Goal: Task Accomplishment & Management: Use online tool/utility

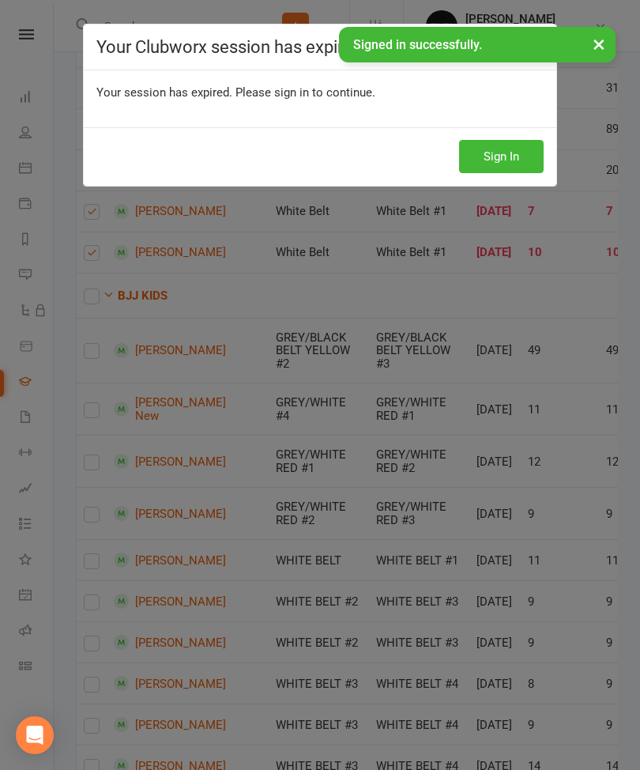
click at [531, 153] on button "Sign In" at bounding box center [501, 156] width 85 height 33
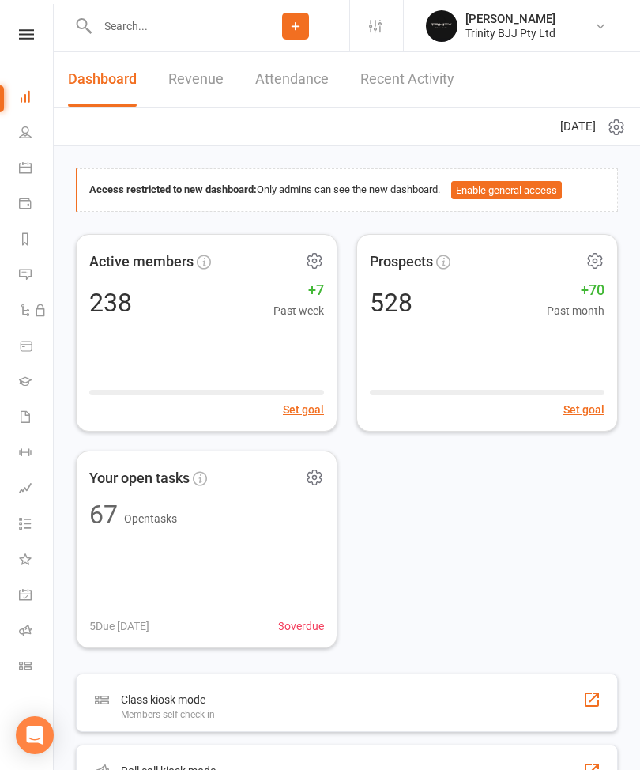
click at [39, 382] on link "Gradings" at bounding box center [37, 383] width 36 height 36
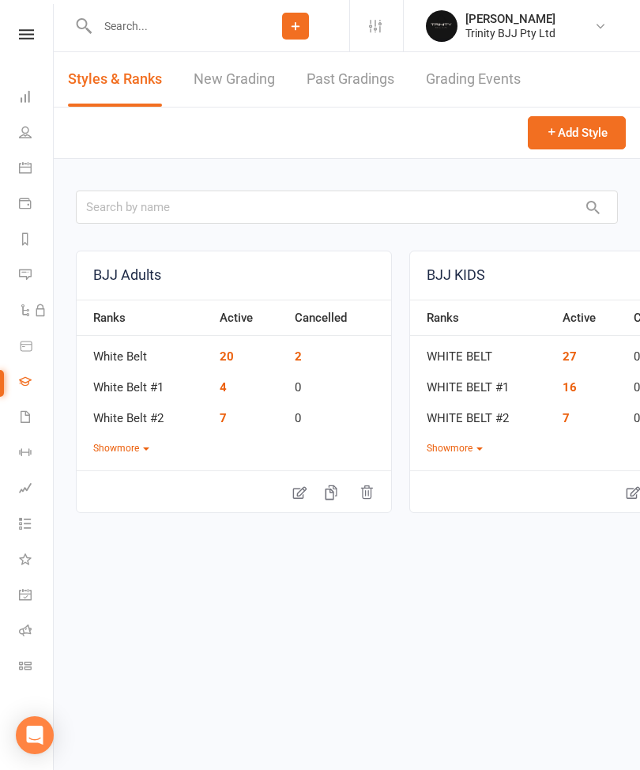
click at [254, 78] on link "New Grading" at bounding box center [234, 79] width 81 height 55
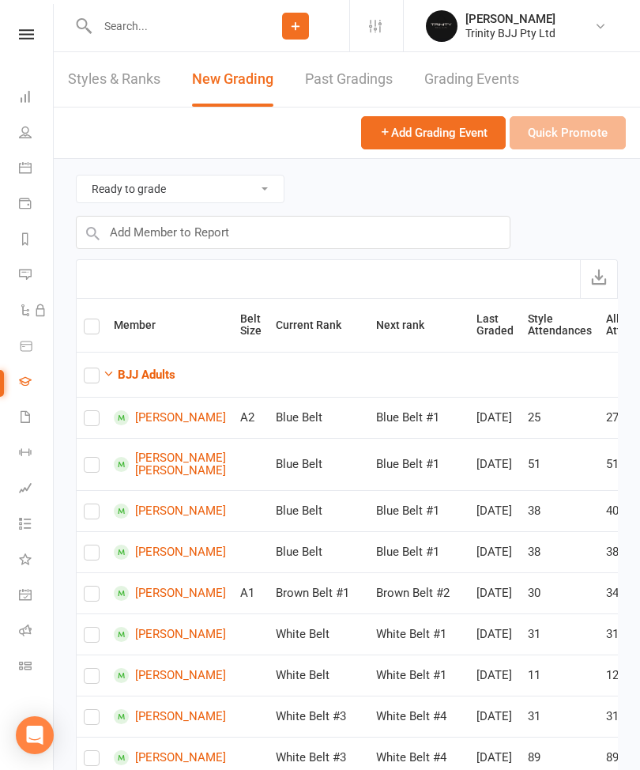
click at [100, 411] on input "checkbox" at bounding box center [92, 411] width 16 height 0
checkbox input "true"
click at [577, 140] on button "Quick Promote" at bounding box center [568, 132] width 116 height 33
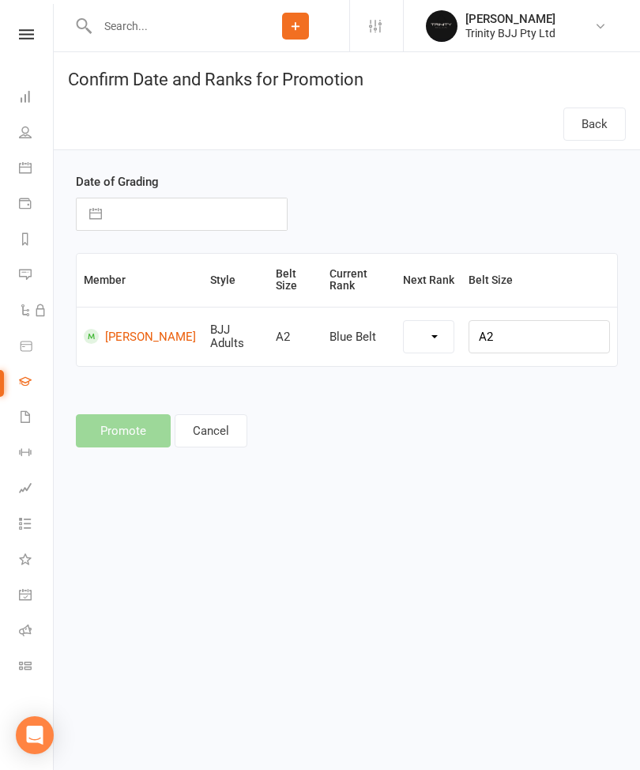
select select "34891"
